Goal: Check status

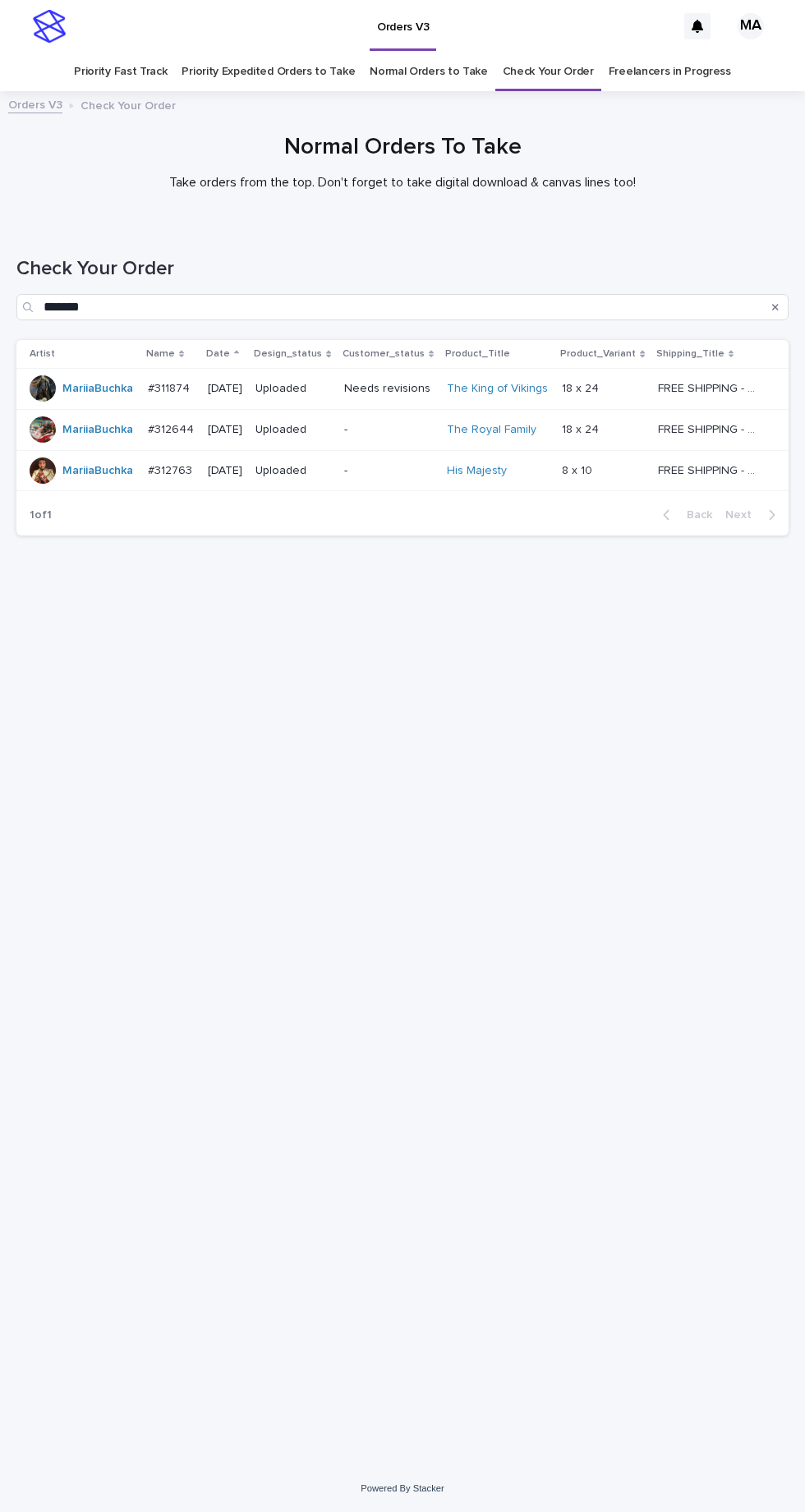
scroll to position [52, 0]
click at [361, 294] on input "*******" at bounding box center [402, 307] width 772 height 26
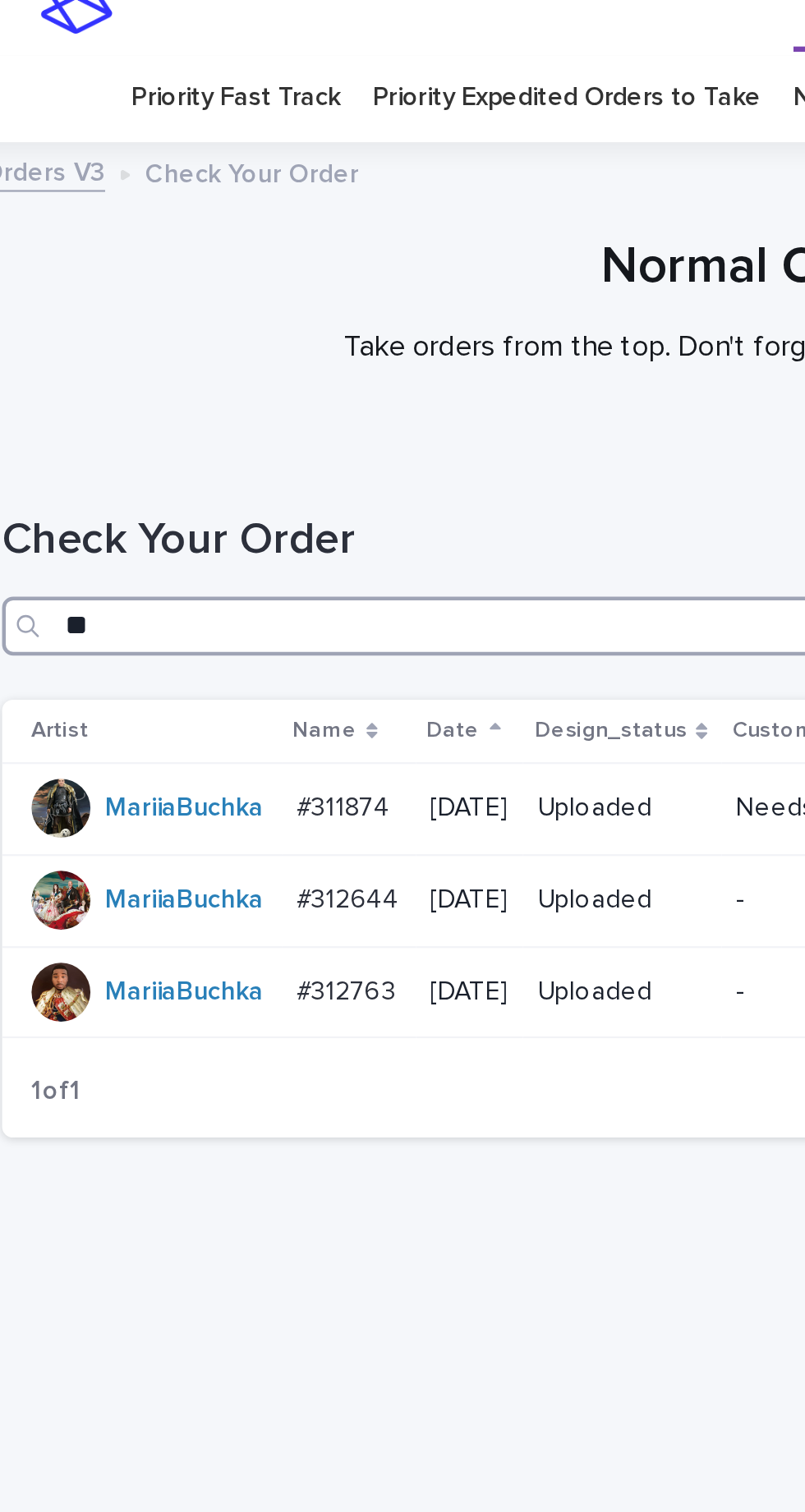
type input "*"
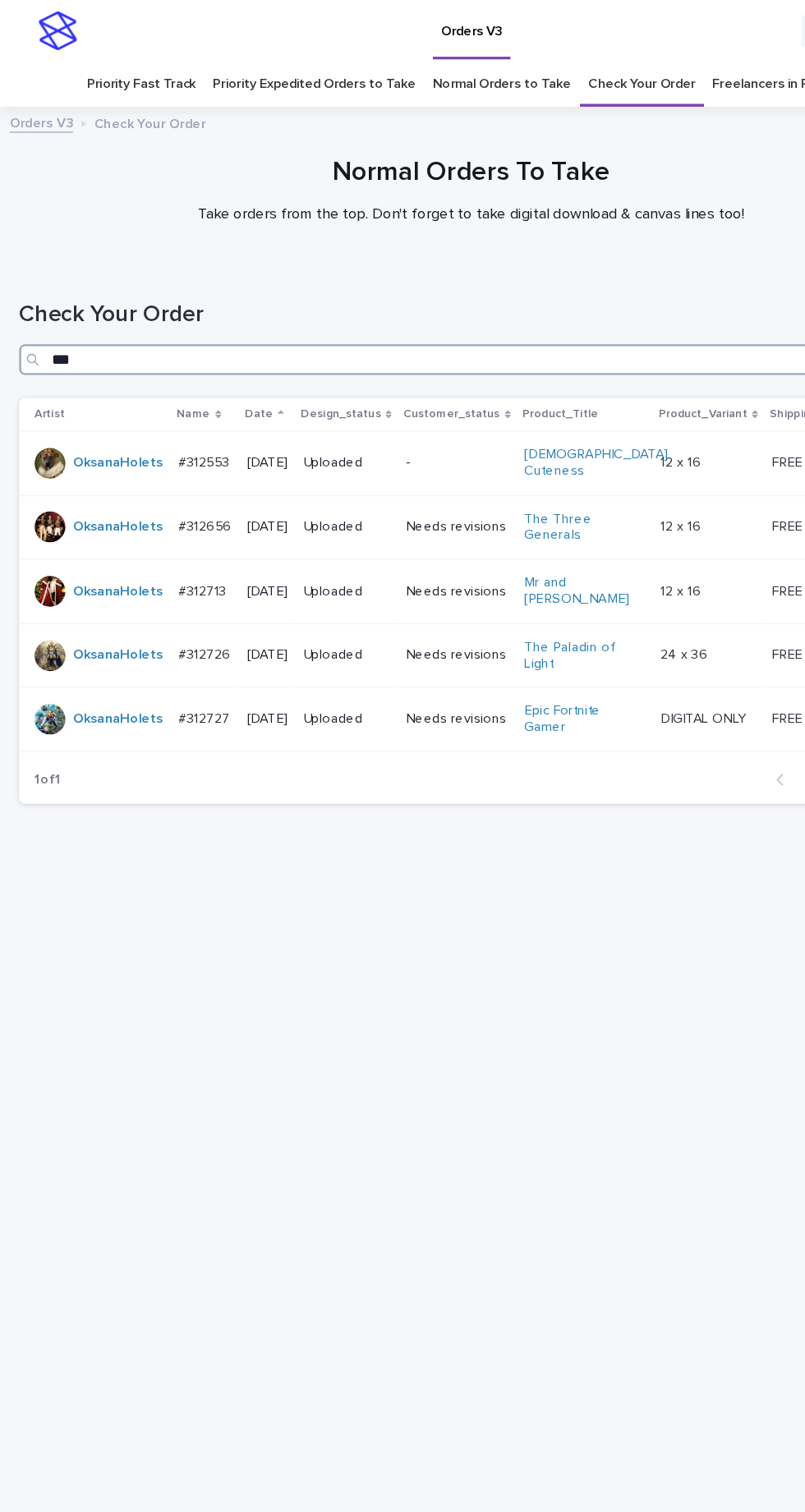
type input "***"
